Goal: Information Seeking & Learning: Understand process/instructions

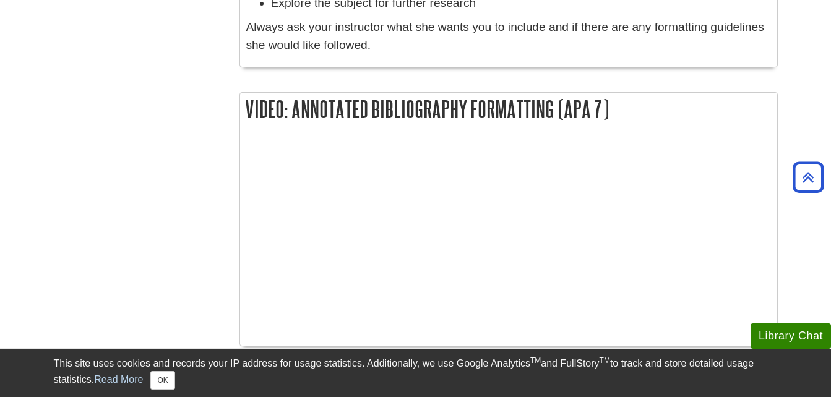
scroll to position [1324, 0]
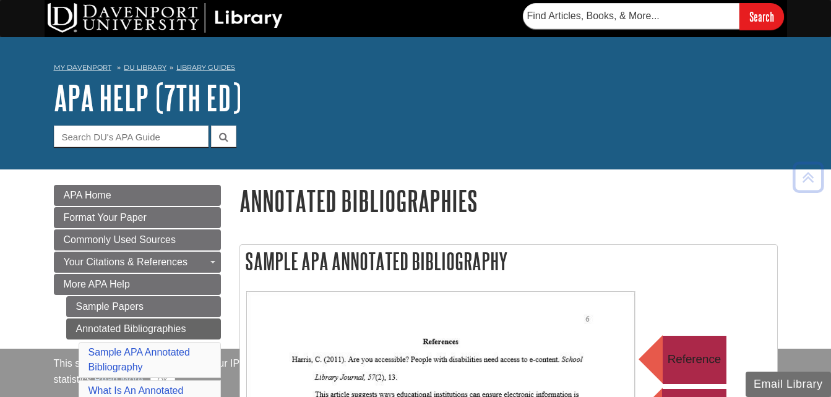
scroll to position [1155, 0]
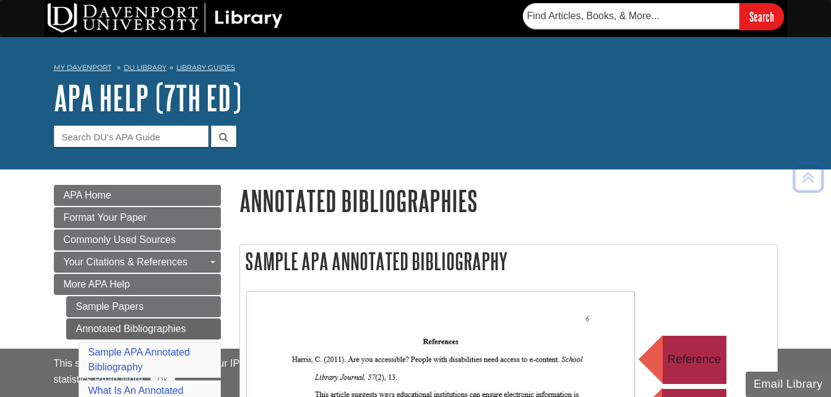
scroll to position [1413, 0]
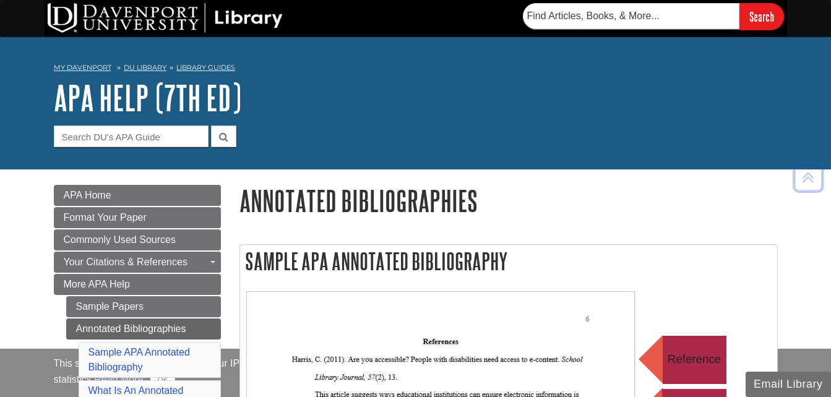
scroll to position [244, 0]
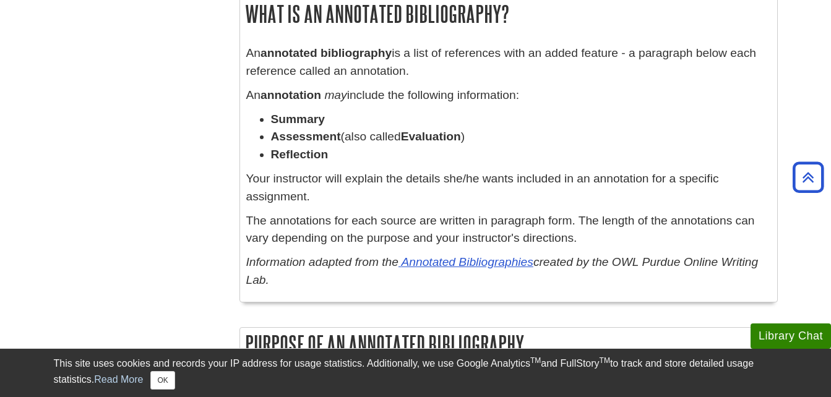
scroll to position [824, 0]
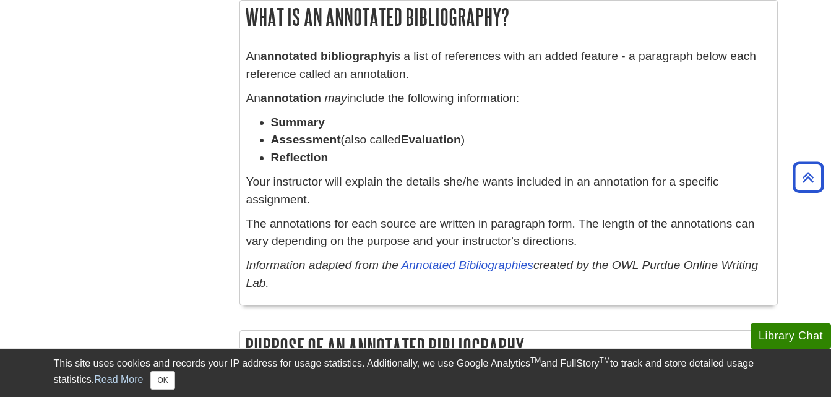
click at [280, 283] on p "Information adapted from the Annotated Bibliographies created by the OWL Purdue…" at bounding box center [508, 275] width 525 height 36
drag, startPoint x: 274, startPoint y: 286, endPoint x: 240, endPoint y: 19, distance: 269.5
click at [240, 19] on div "What Is An Annotated Bibliography? An annotated bibliography is a list of refer…" at bounding box center [509, 152] width 538 height 305
copy div "What Is An Annotated Bibliography? An annotated bibliography is a list of refer…"
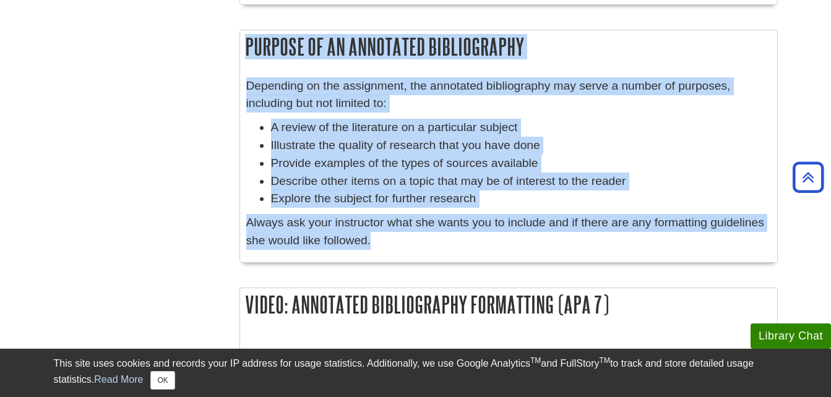
scroll to position [1113, 0]
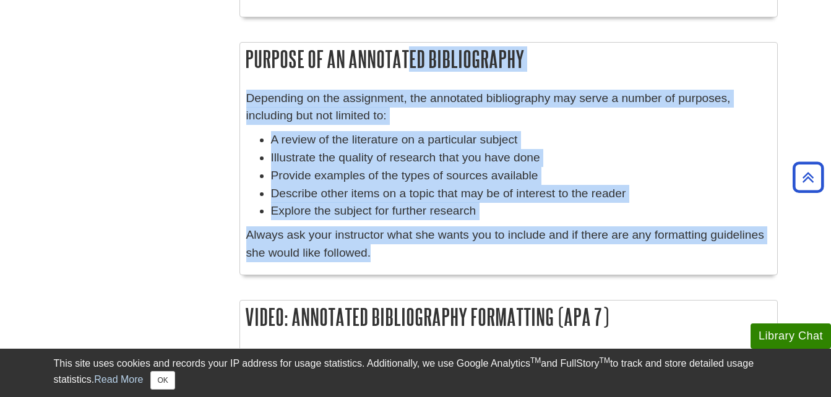
drag, startPoint x: 382, startPoint y: 197, endPoint x: 241, endPoint y: 63, distance: 194.8
click at [241, 63] on div "Purpose Of An Annotated Bibliography Depending on the assignment, the annotated…" at bounding box center [509, 158] width 538 height 233
copy div "Purpose Of An Annotated Bibliography Depending on the assignment, the annotated…"
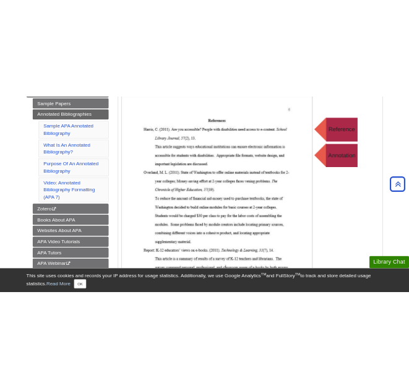
scroll to position [308, 0]
